Goal: Task Accomplishment & Management: Manage account settings

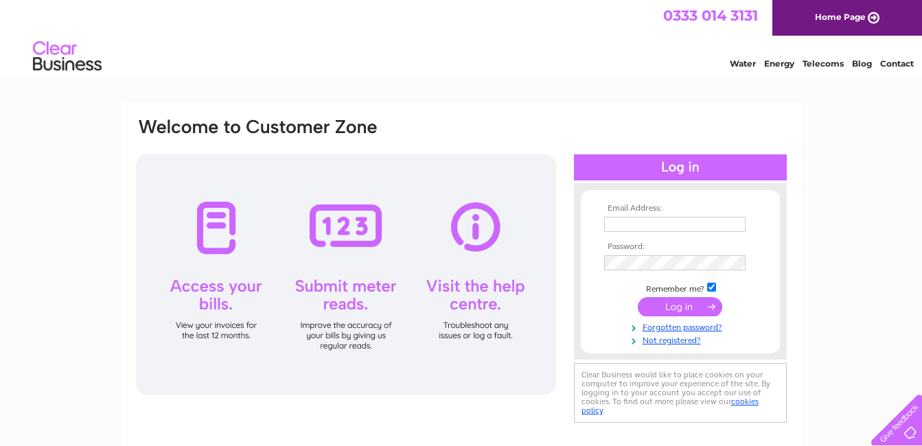
type input "g-hamson@outlook.com"
click at [674, 306] on input "submit" at bounding box center [680, 306] width 84 height 19
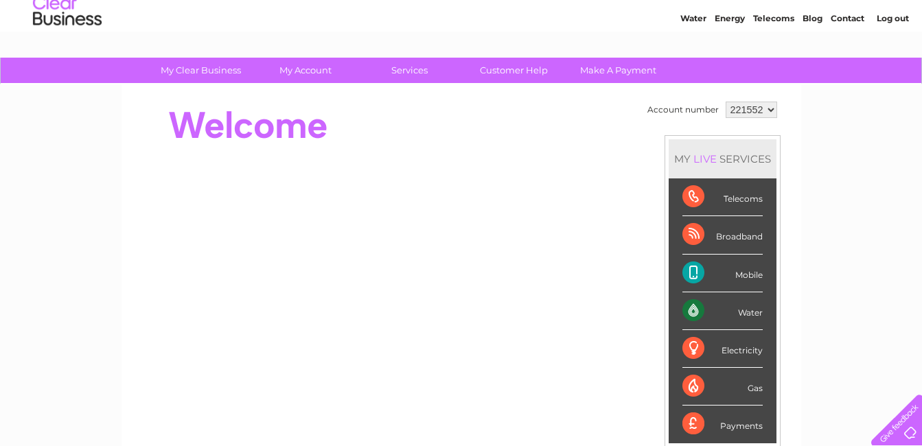
scroll to position [69, 0]
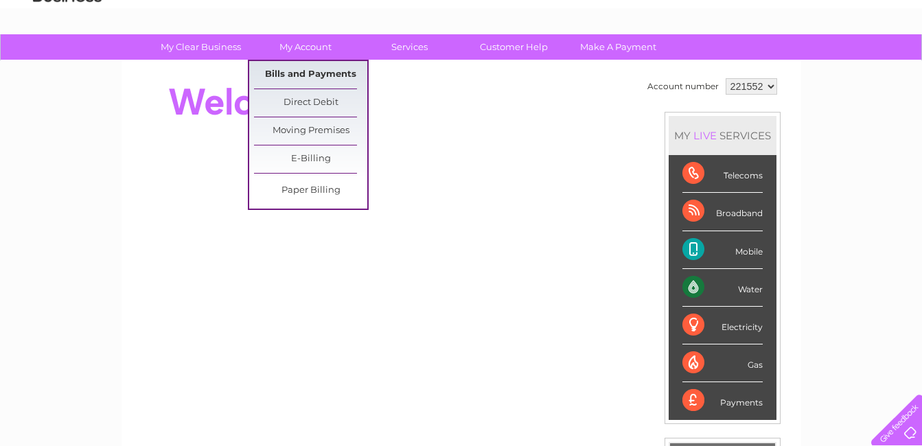
click at [299, 75] on link "Bills and Payments" at bounding box center [310, 74] width 113 height 27
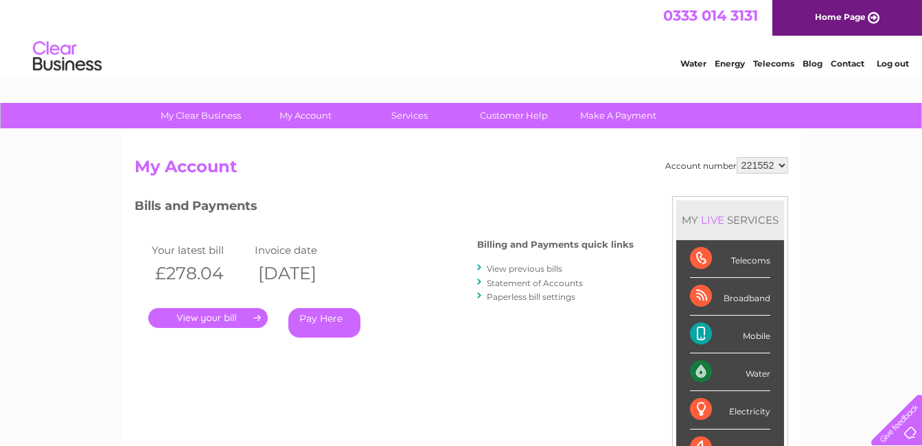
click at [210, 322] on link "." at bounding box center [207, 318] width 119 height 20
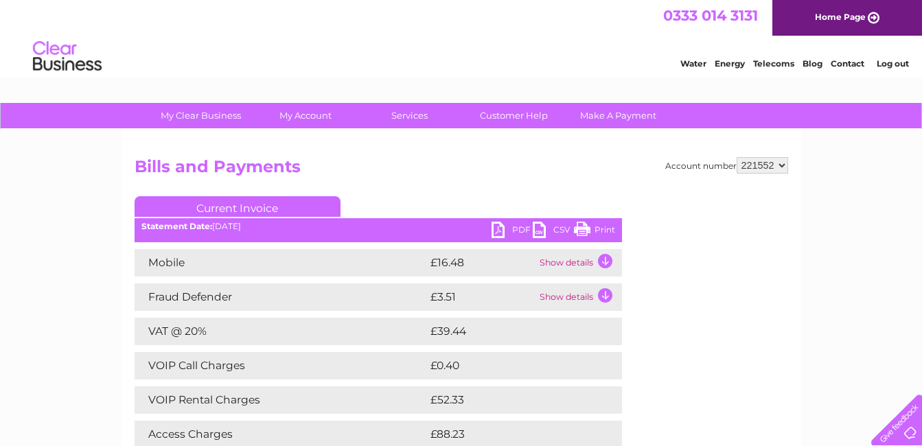
click at [499, 227] on link "PDF" at bounding box center [512, 232] width 41 height 20
